Goal: Find specific page/section: Find specific page/section

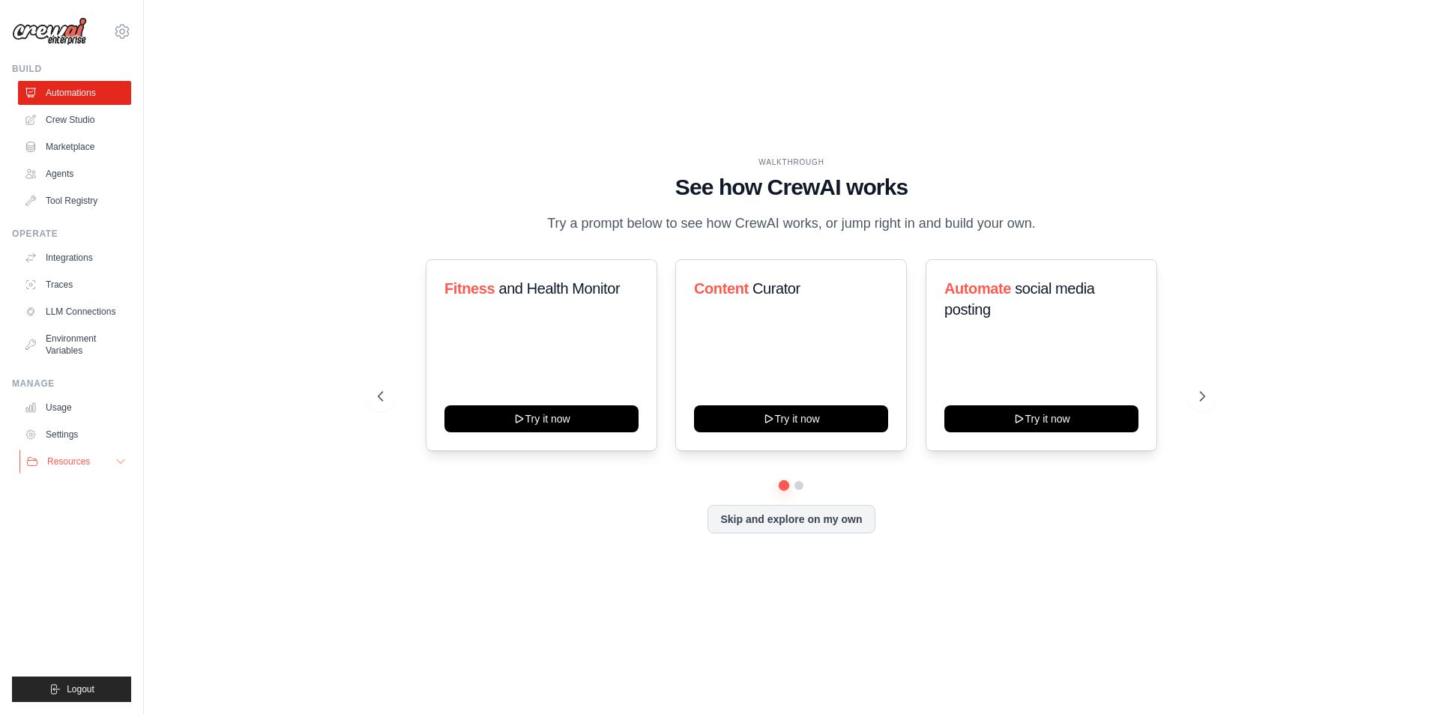
click at [69, 465] on span "Resources" at bounding box center [68, 462] width 43 height 12
click at [63, 117] on link "Crew Studio" at bounding box center [75, 120] width 113 height 24
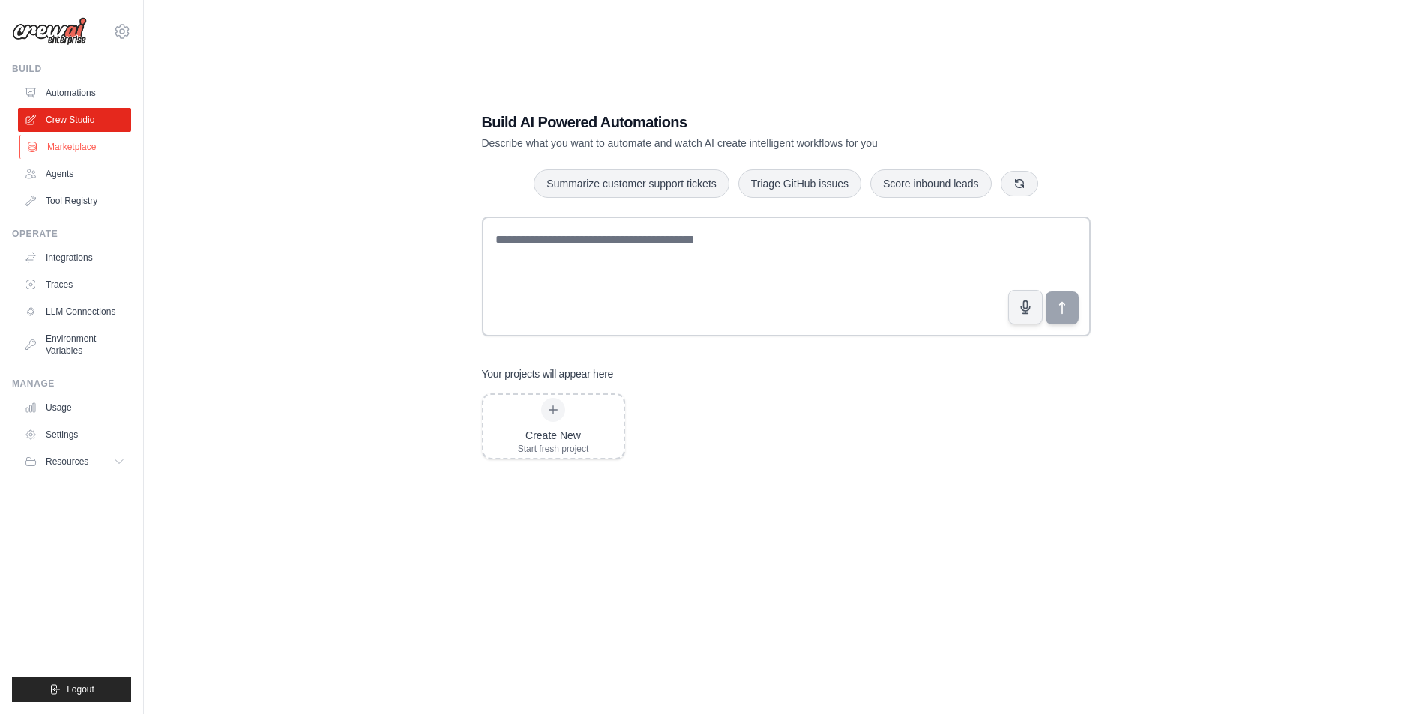
click at [64, 146] on link "Marketplace" at bounding box center [75, 147] width 113 height 24
